Goal: Information Seeking & Learning: Learn about a topic

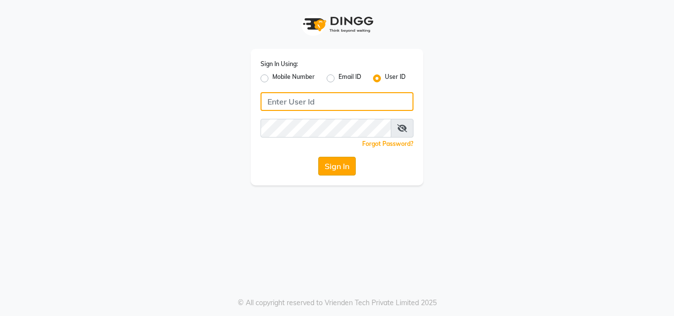
type input "quinnn"
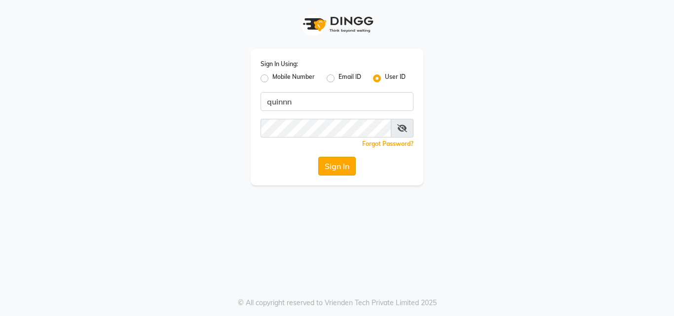
click at [331, 163] on button "Sign In" at bounding box center [336, 166] width 37 height 19
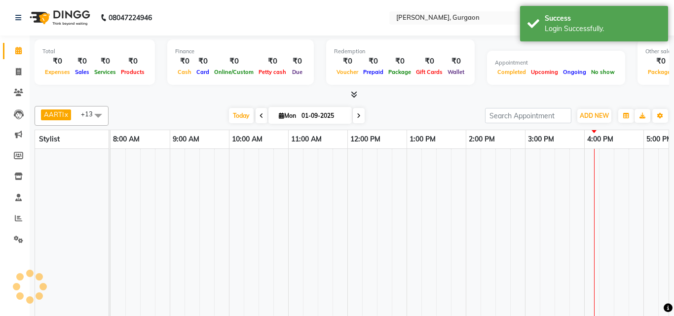
select select "en"
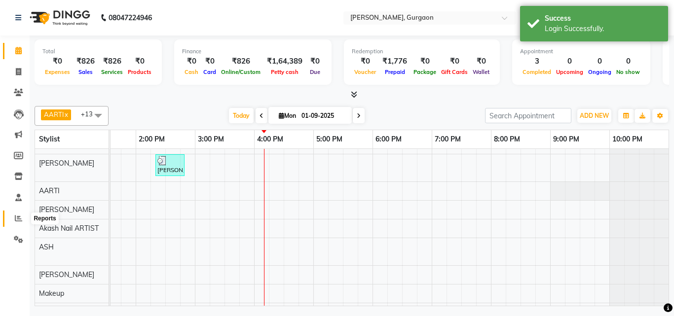
click at [18, 220] on icon at bounding box center [18, 217] width 7 height 7
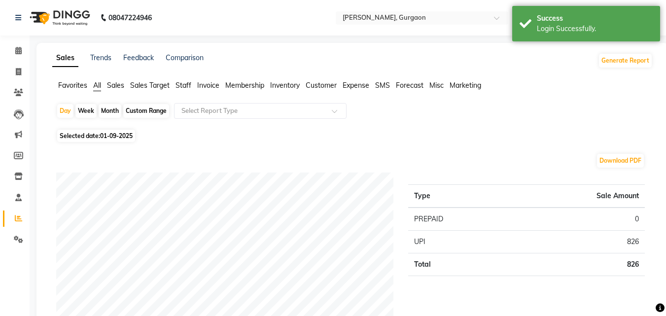
click at [140, 84] on span "Sales Target" at bounding box center [149, 85] width 39 height 9
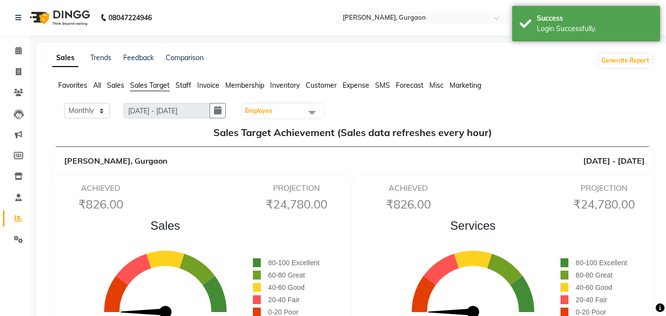
click at [184, 85] on span "Staff" at bounding box center [184, 85] width 16 height 9
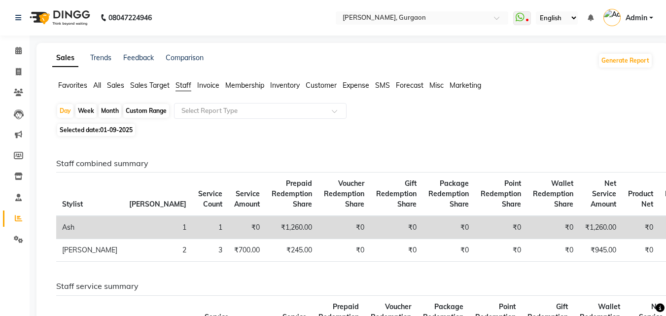
click at [136, 83] on span "Sales Target" at bounding box center [149, 85] width 39 height 9
